Goal: Task Accomplishment & Management: Manage account settings

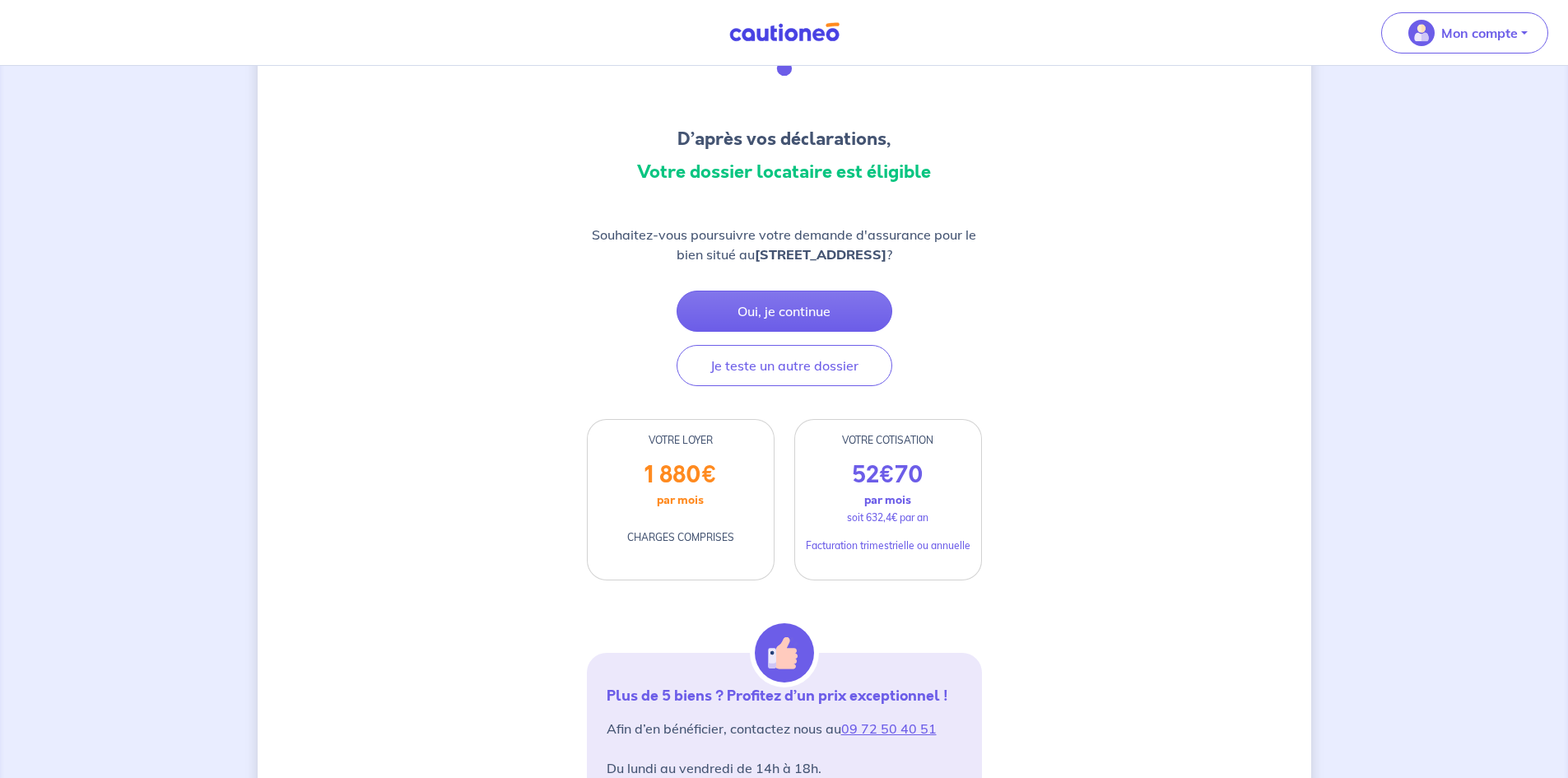
scroll to position [165, 0]
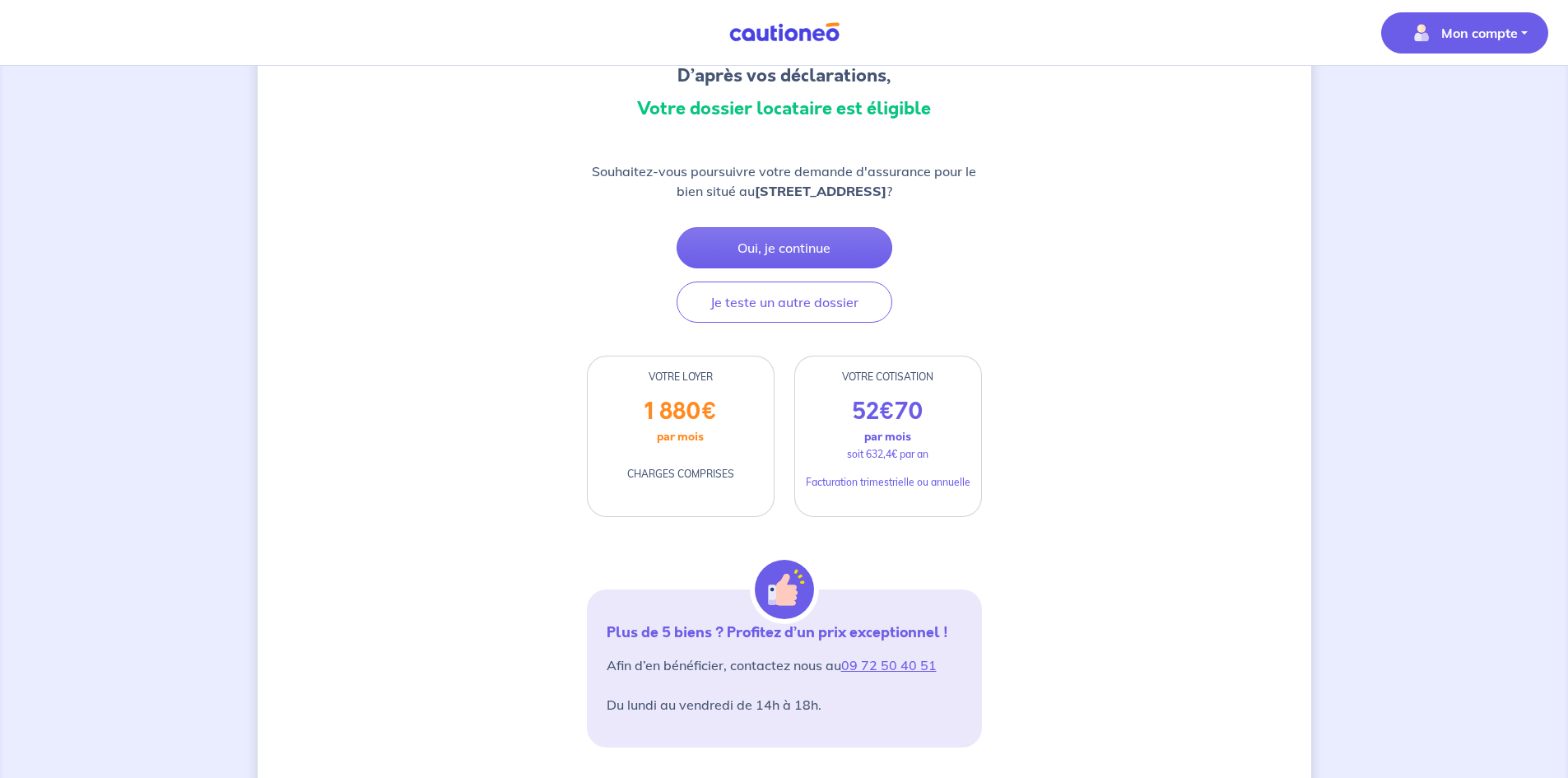
click at [1469, 39] on p "Mon compte" at bounding box center [1480, 32] width 77 height 20
click at [1422, 100] on link "Mes informations" at bounding box center [1449, 102] width 133 height 26
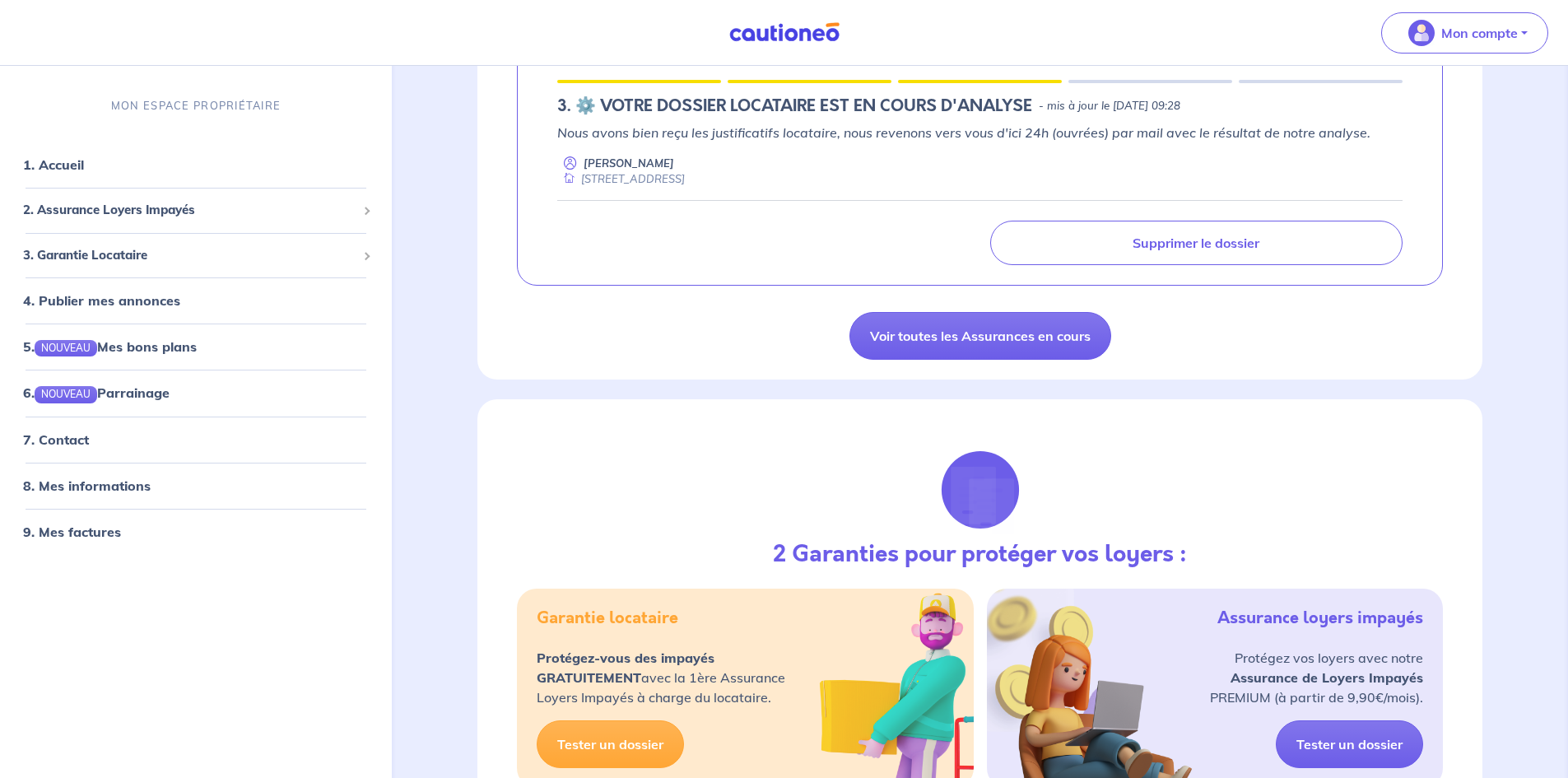
scroll to position [83, 0]
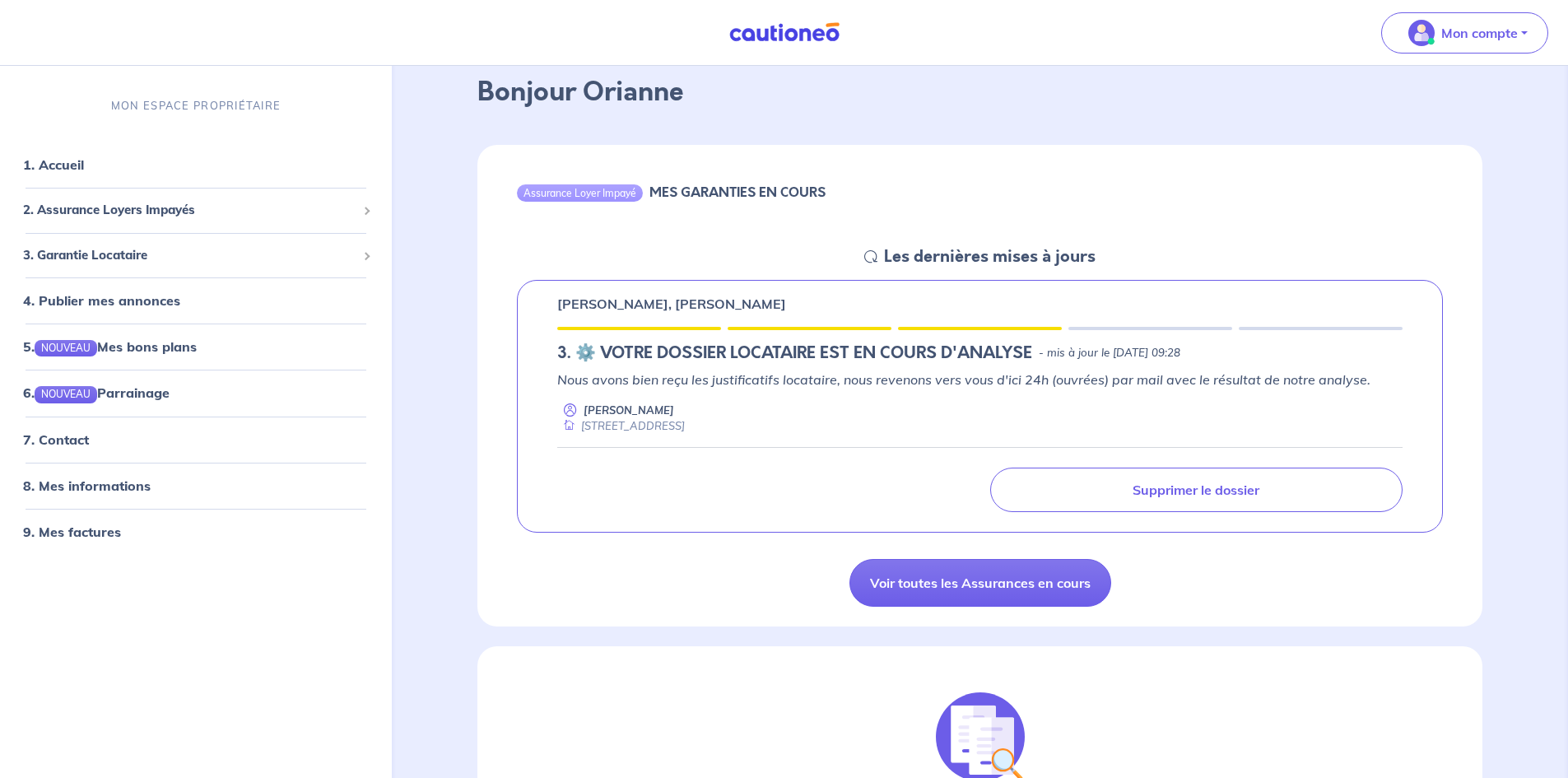
click at [875, 260] on icon at bounding box center [870, 256] width 13 height 13
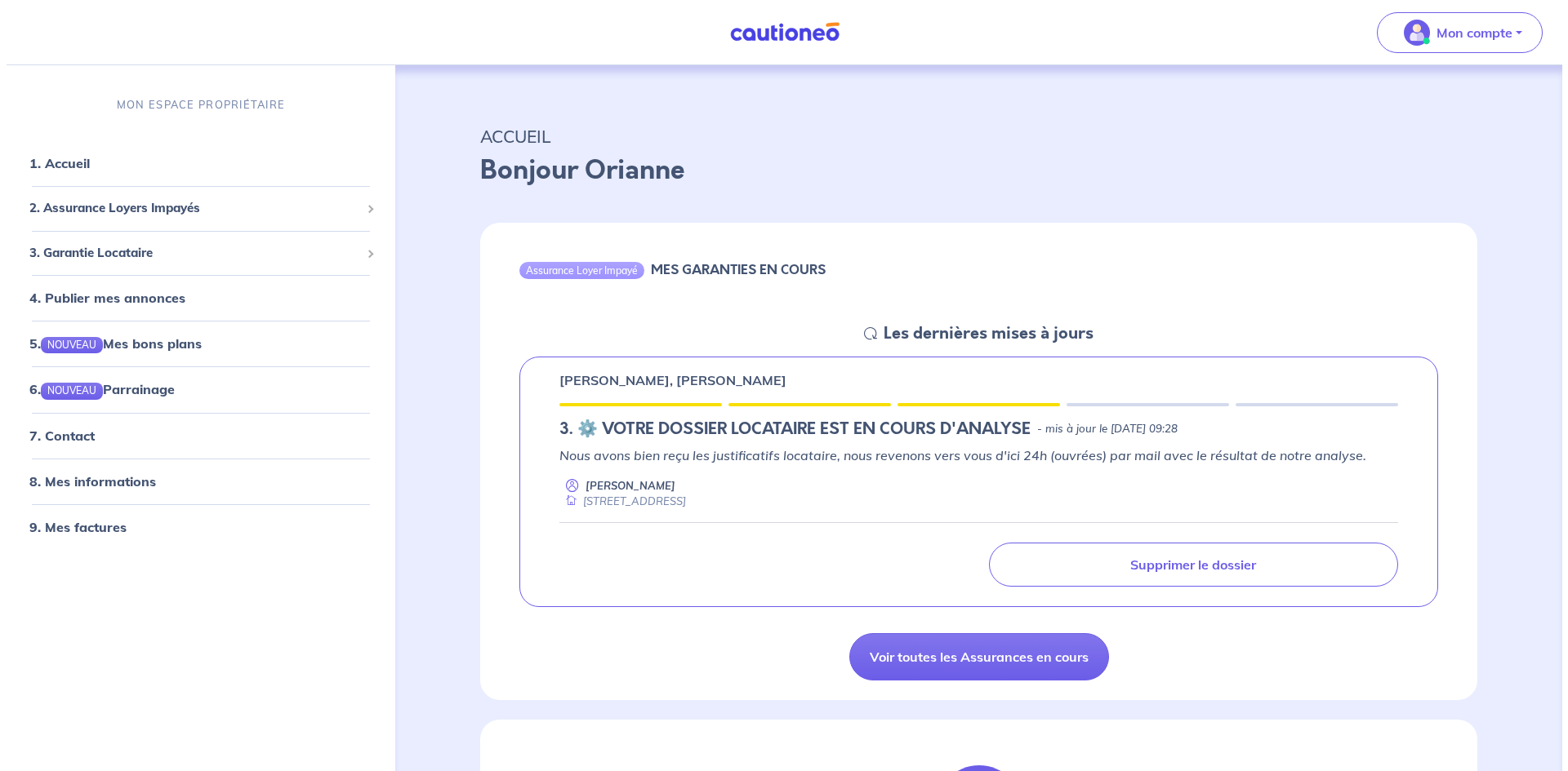
scroll to position [0, 0]
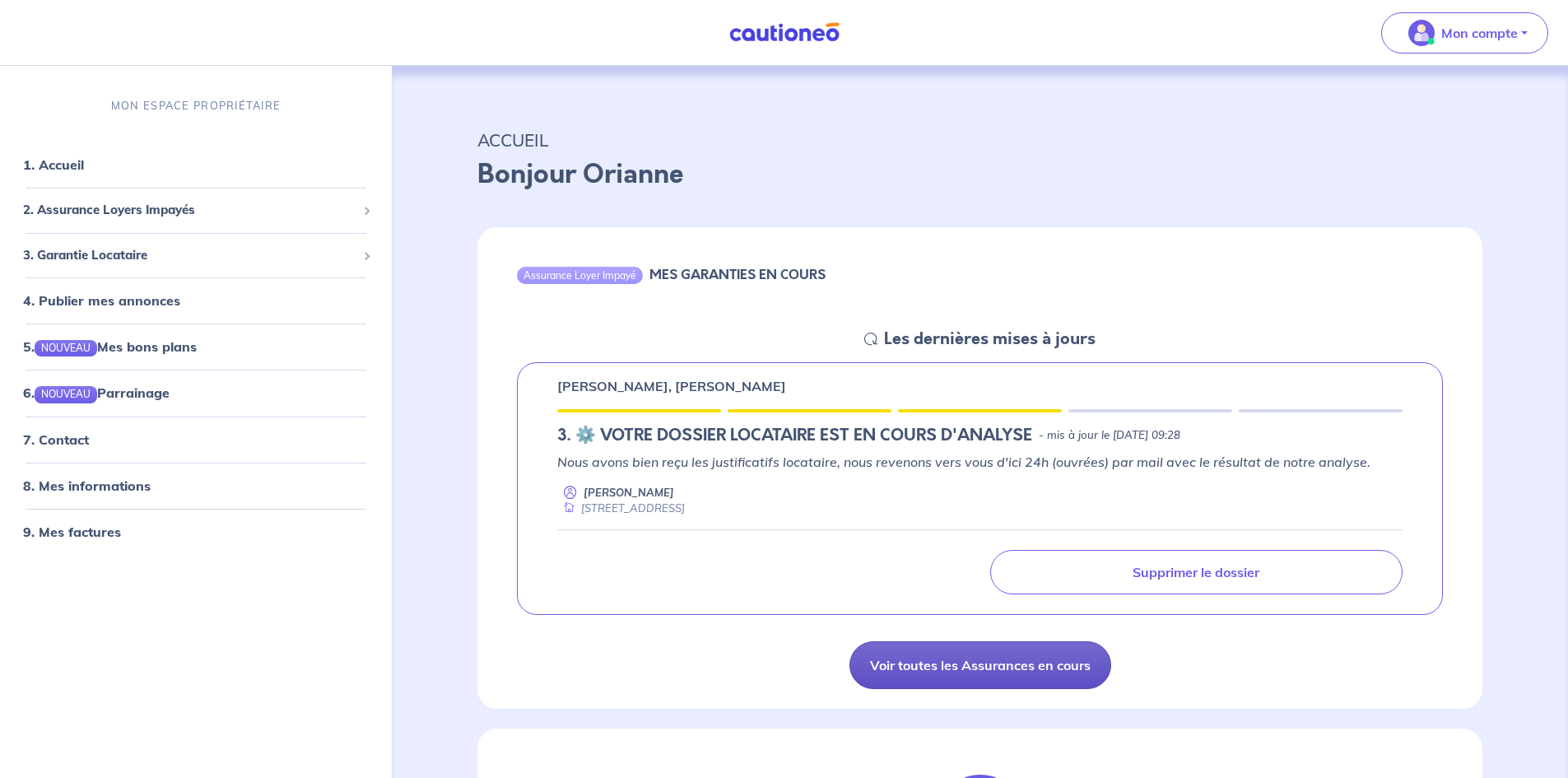
click at [1023, 655] on link "Voir toutes les Assurances en cours" at bounding box center [981, 666] width 262 height 48
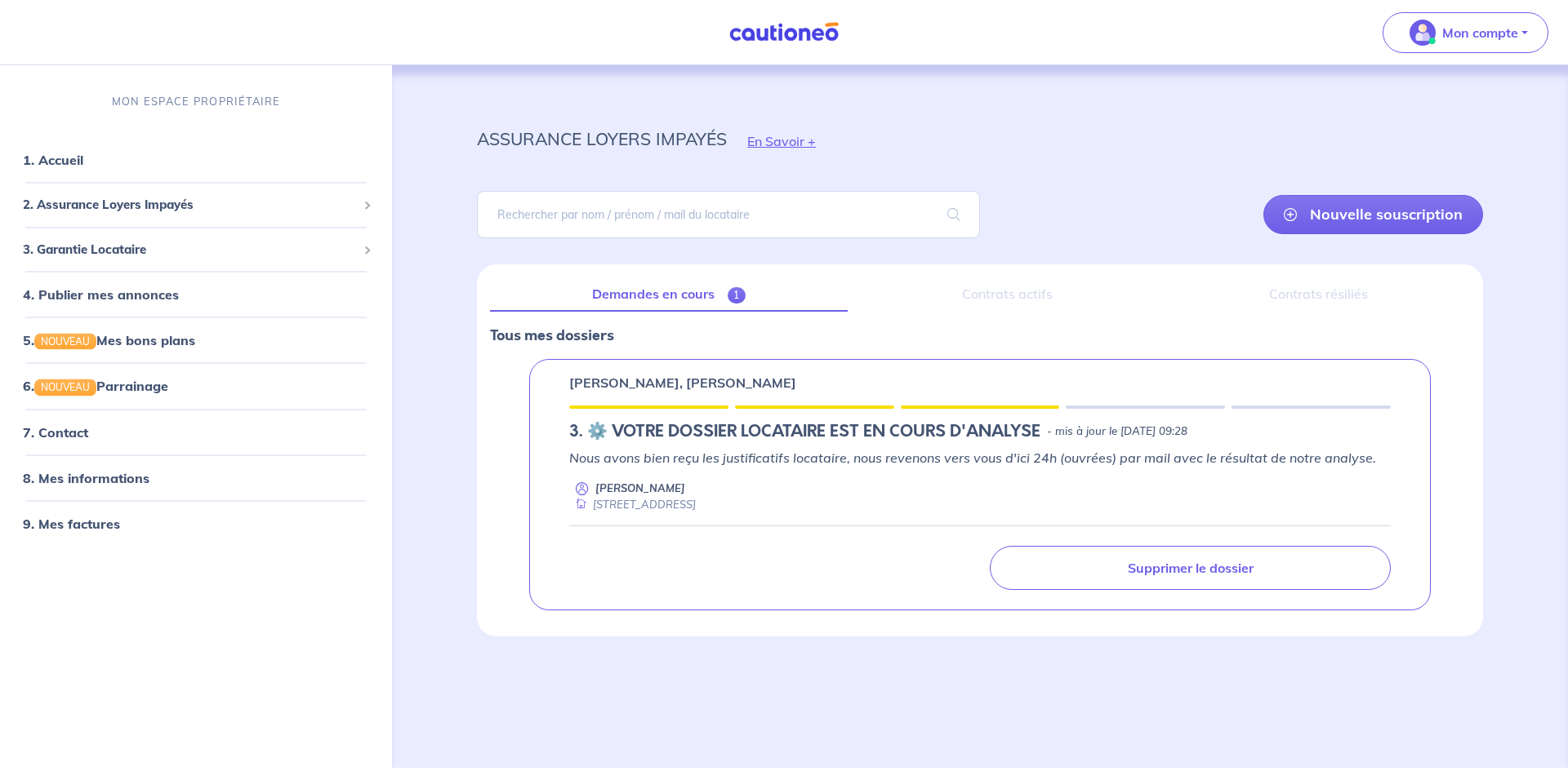
click at [711, 386] on p "[PERSON_NAME], [PERSON_NAME]" at bounding box center [682, 382] width 227 height 19
click at [635, 385] on p "[PERSON_NAME], [PERSON_NAME]" at bounding box center [682, 382] width 227 height 19
